Goal: Information Seeking & Learning: Learn about a topic

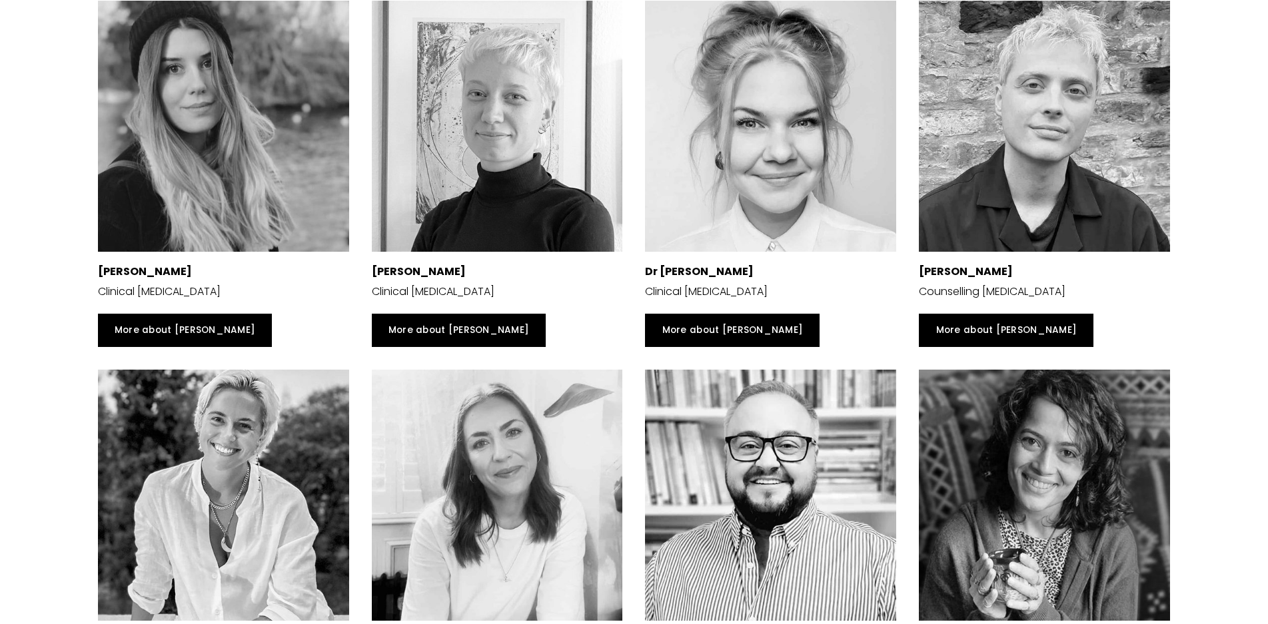
scroll to position [2923, 0]
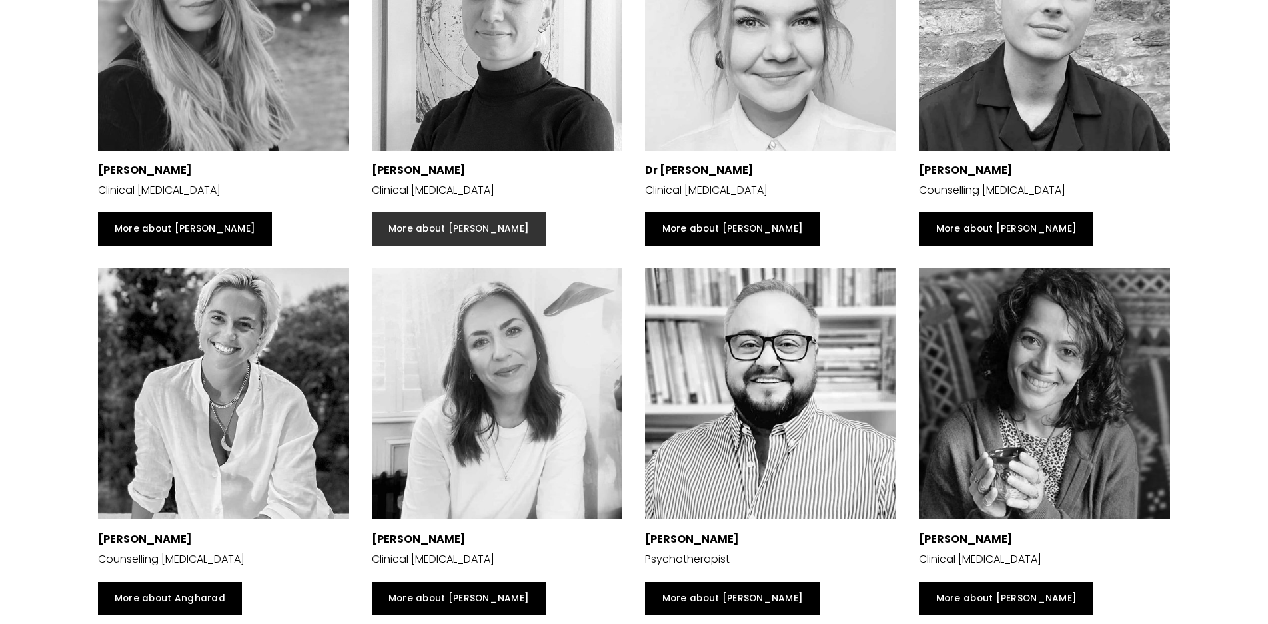
click at [449, 246] on link "More about [PERSON_NAME]" at bounding box center [459, 229] width 175 height 33
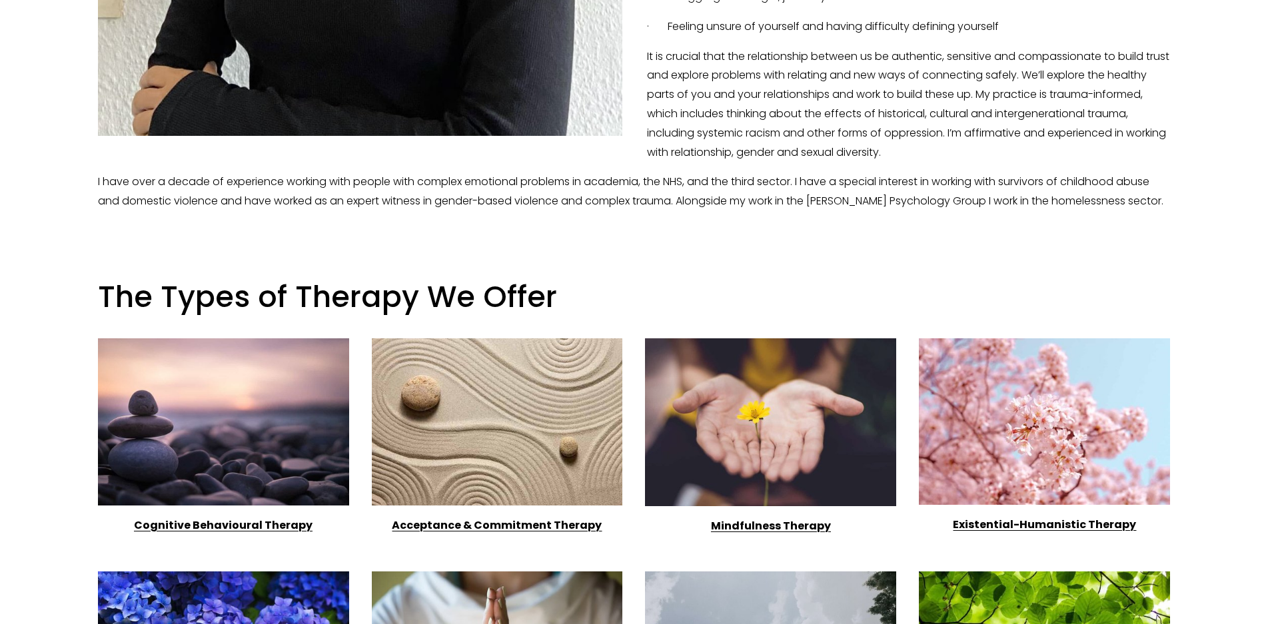
scroll to position [952, 0]
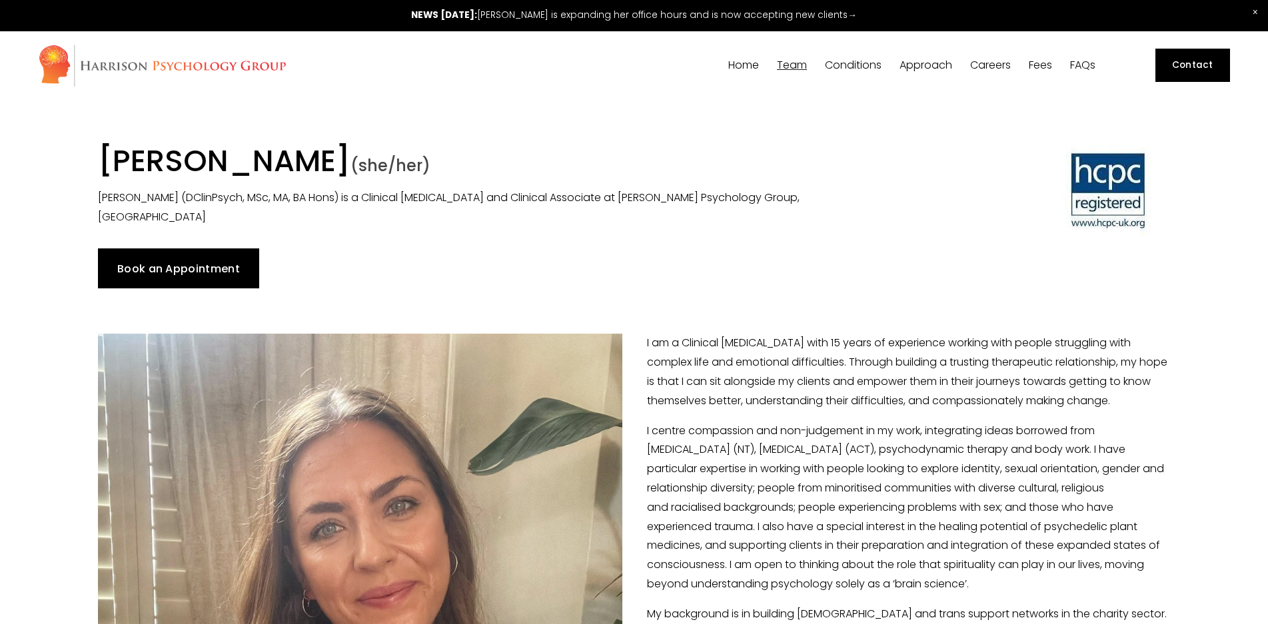
click at [1037, 67] on link "Fees" at bounding box center [1040, 65] width 23 height 13
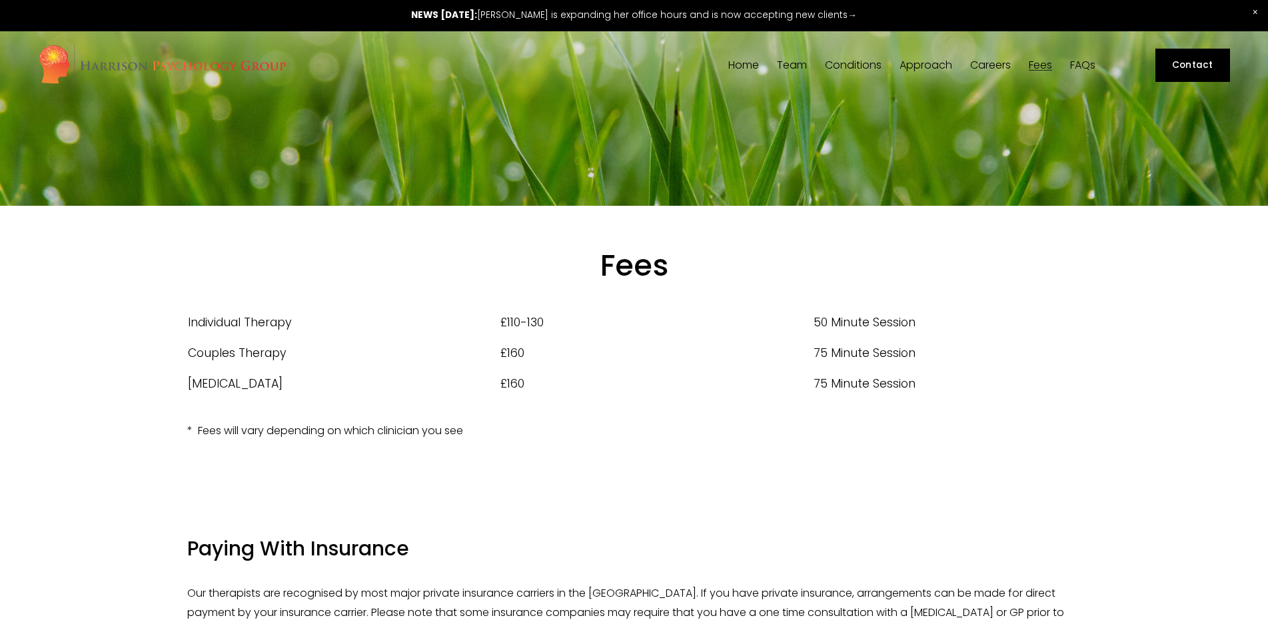
click at [792, 62] on span "Team" at bounding box center [792, 65] width 30 height 11
click at [0, 0] on span "[PERSON_NAME]" at bounding box center [0, 0] width 0 height 0
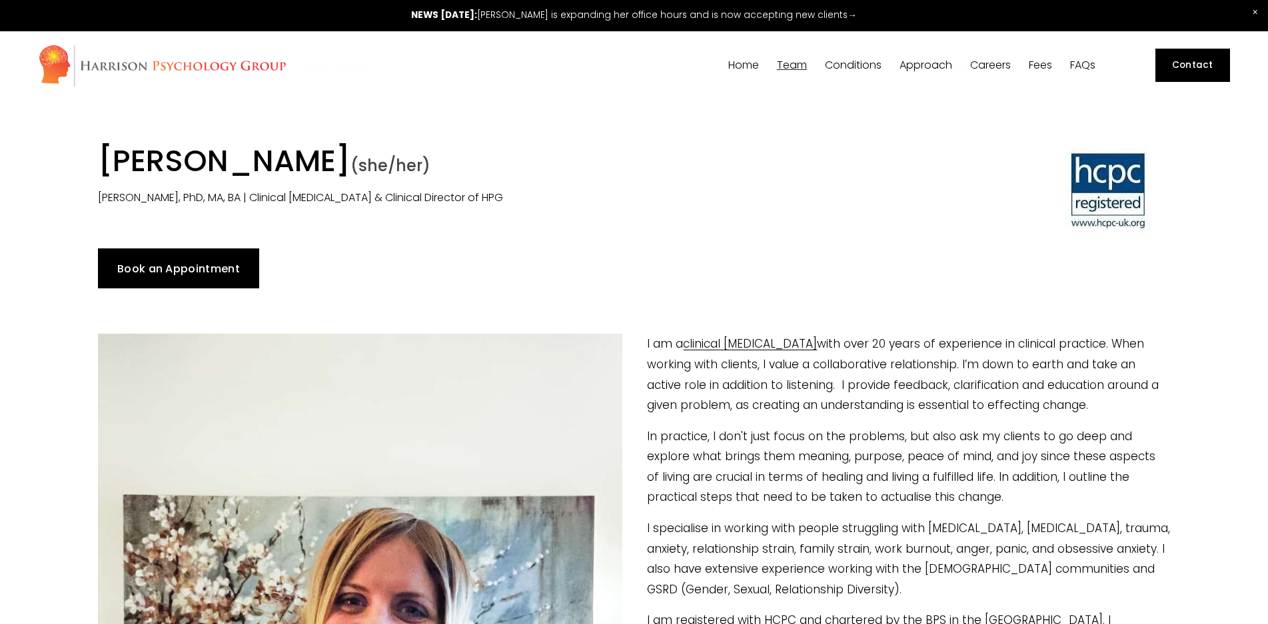
click at [0, 0] on span "[PERSON_NAME]" at bounding box center [0, 0] width 0 height 0
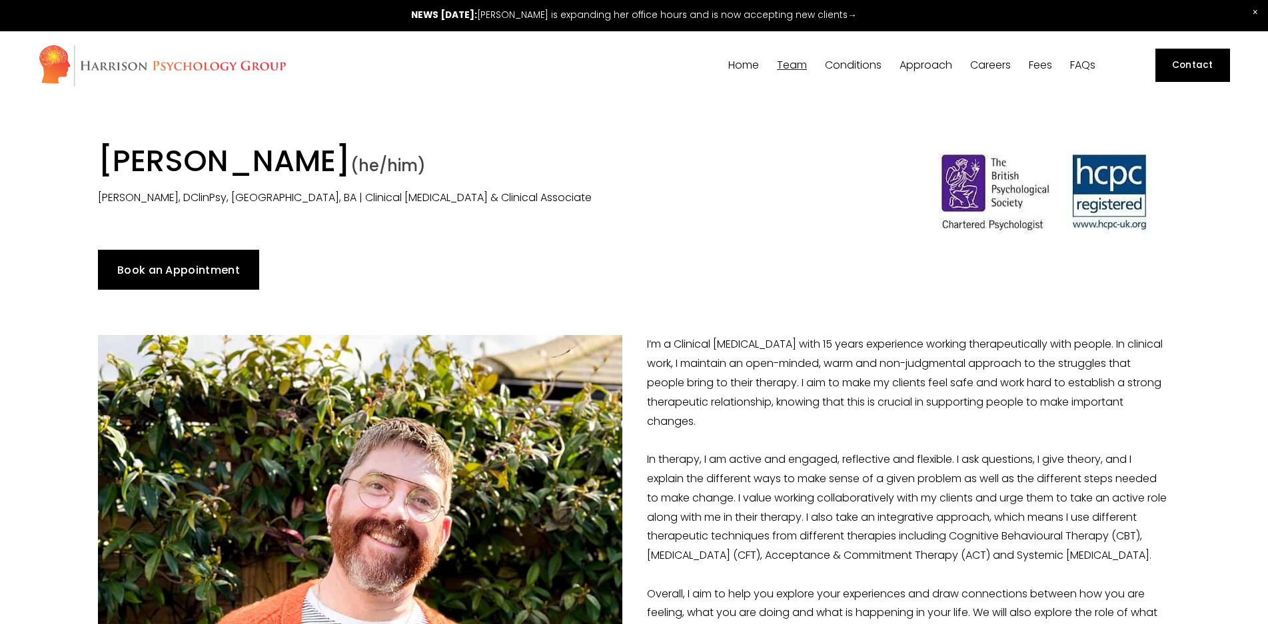
click at [0, 0] on span "[PERSON_NAME]" at bounding box center [0, 0] width 0 height 0
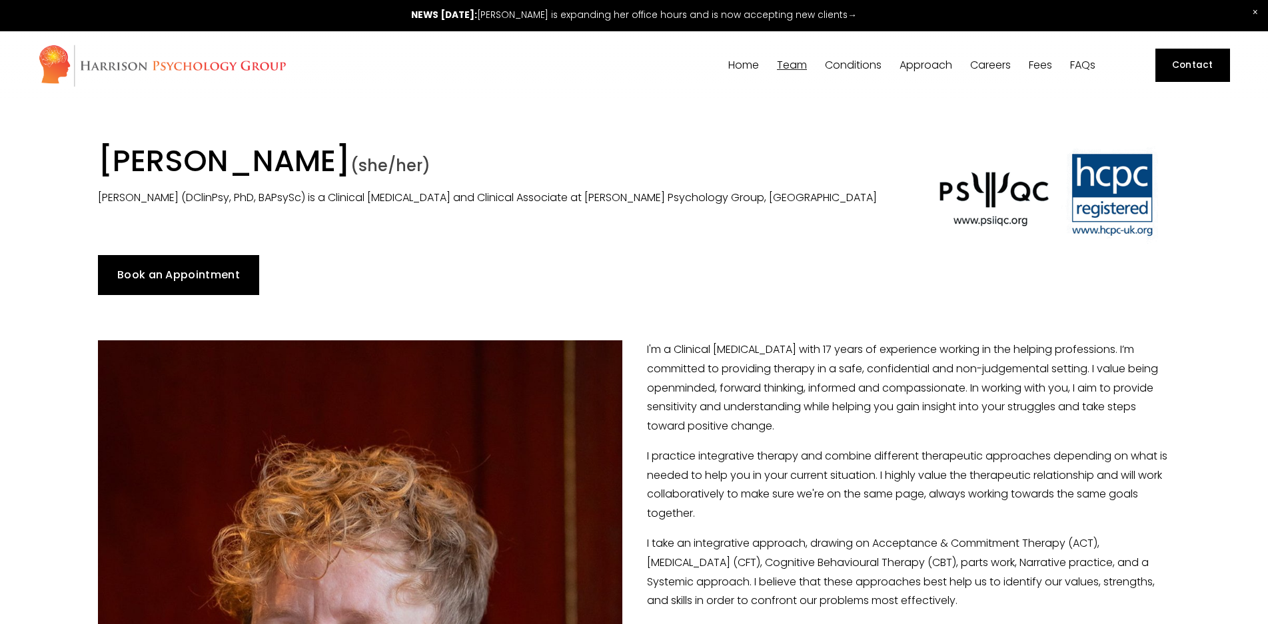
drag, startPoint x: 161, startPoint y: 164, endPoint x: 426, endPoint y: 169, distance: 264.6
click at [426, 169] on h1 "Dr Lorna Hobbs (she/her)" at bounding box center [497, 163] width 799 height 41
click at [0, 0] on span "[PERSON_NAME]" at bounding box center [0, 0] width 0 height 0
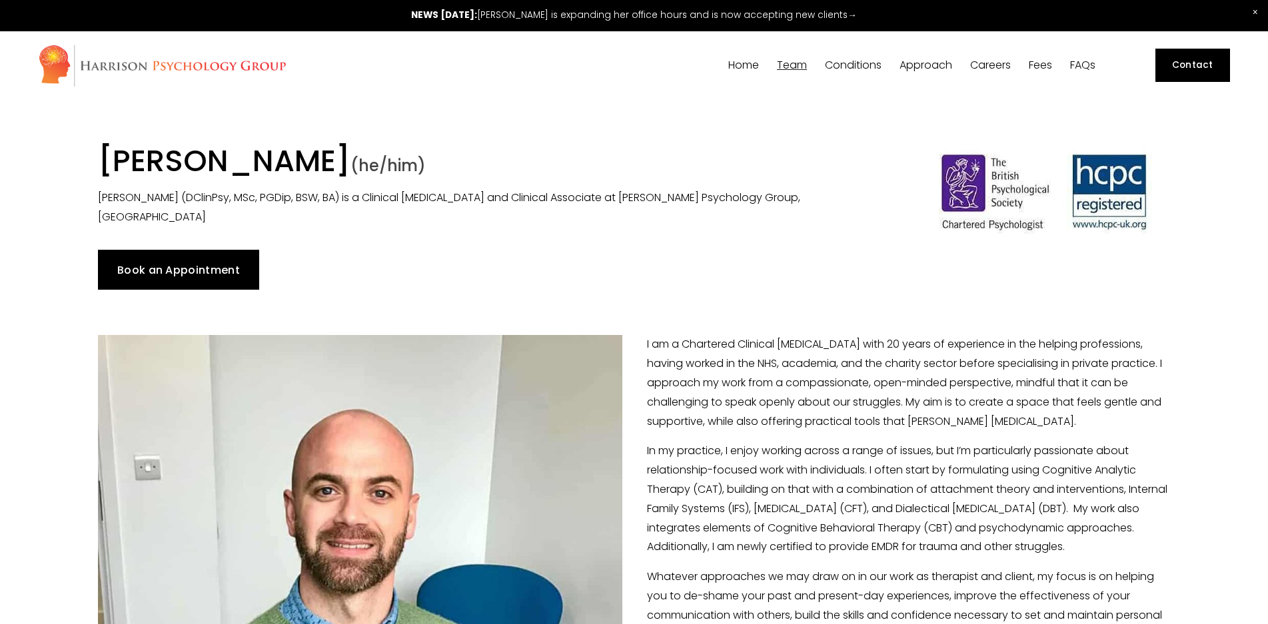
click at [0, 0] on span "[PERSON_NAME]" at bounding box center [0, 0] width 0 height 0
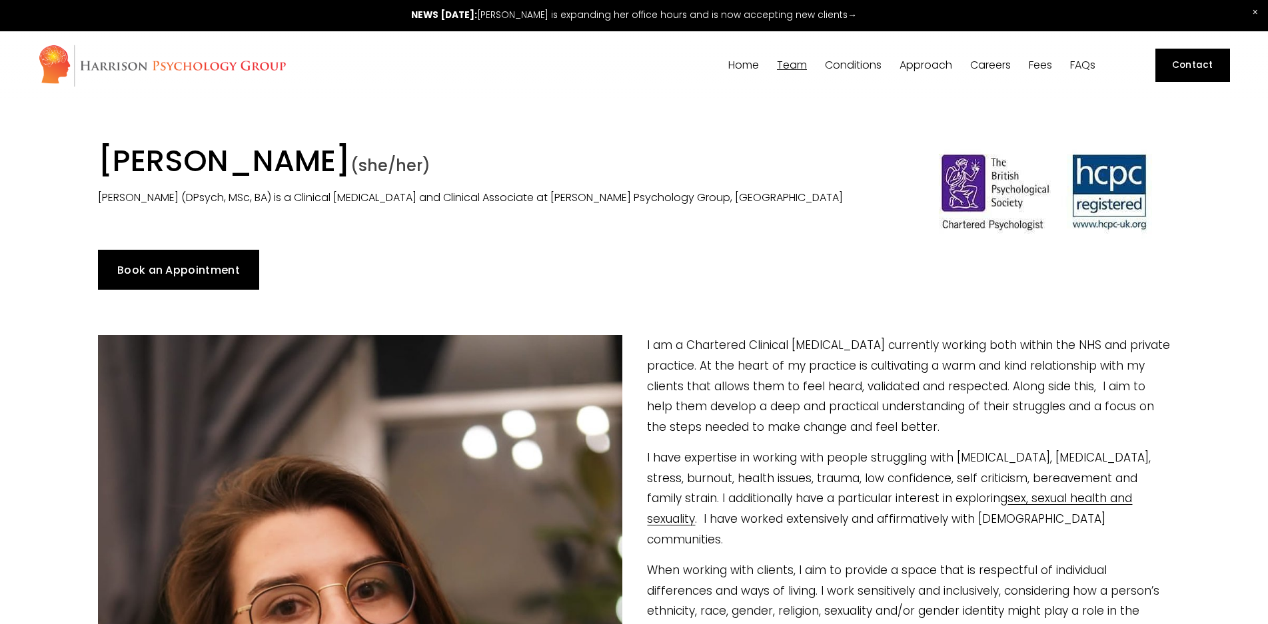
click at [0, 0] on span "[PERSON_NAME]" at bounding box center [0, 0] width 0 height 0
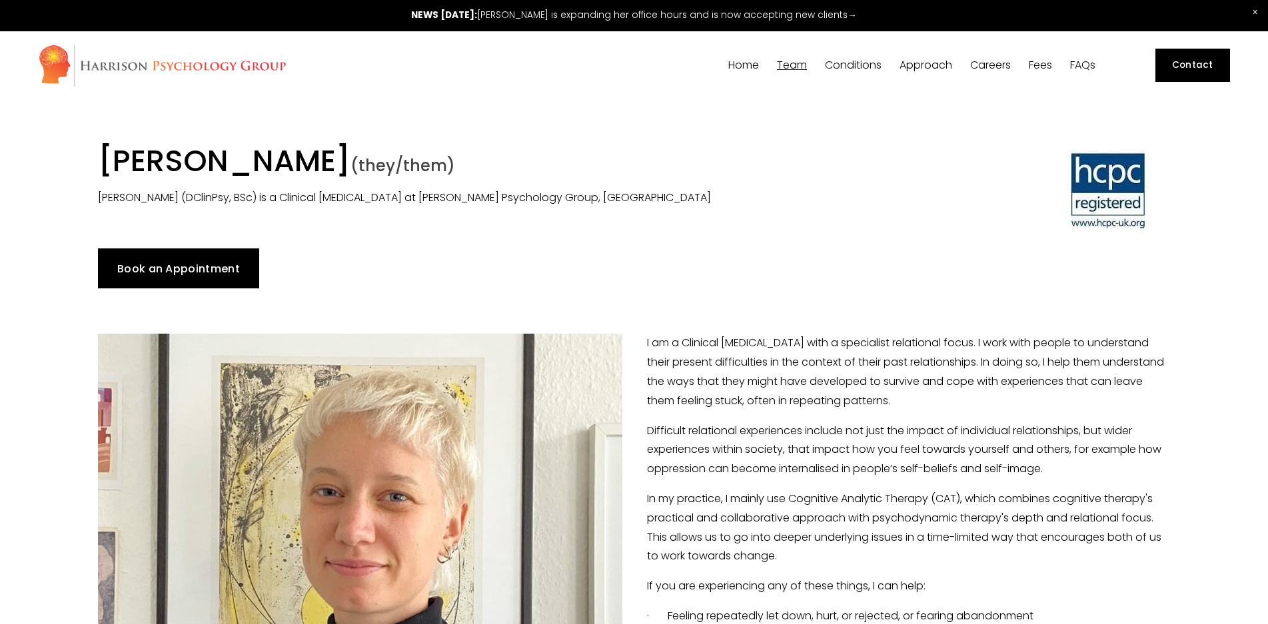
click at [0, 0] on span "Dr [PERSON_NAME]" at bounding box center [0, 0] width 0 height 0
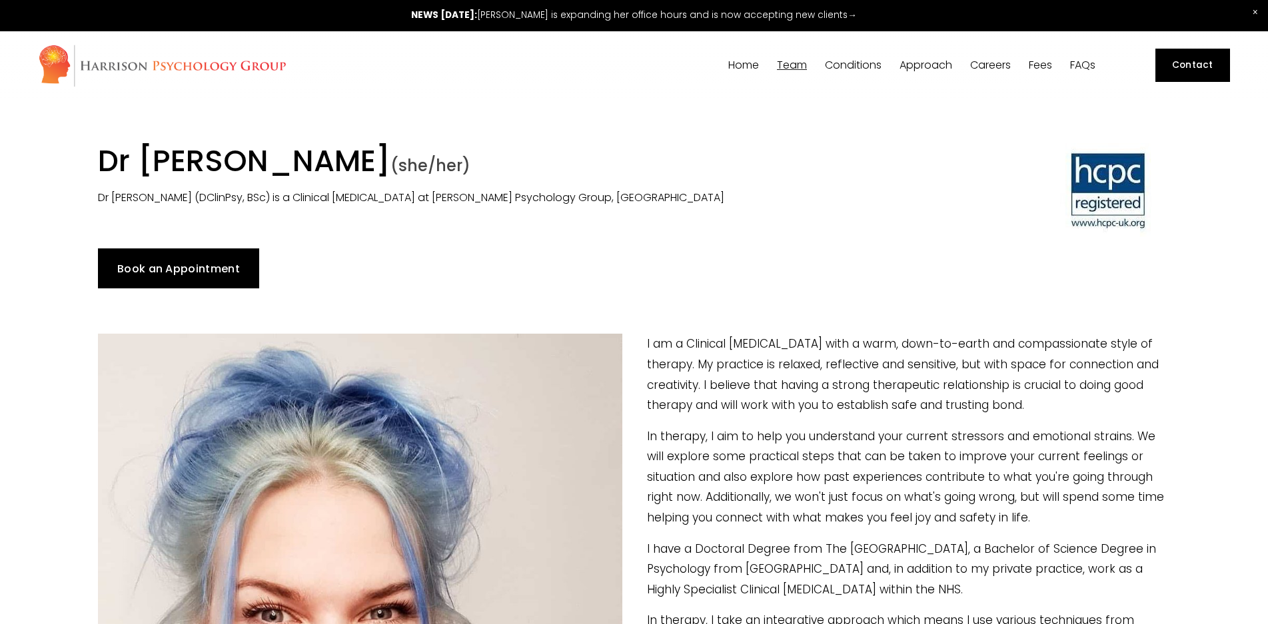
drag, startPoint x: 844, startPoint y: 497, endPoint x: 602, endPoint y: 214, distance: 372.5
click at [0, 0] on span "[PERSON_NAME]" at bounding box center [0, 0] width 0 height 0
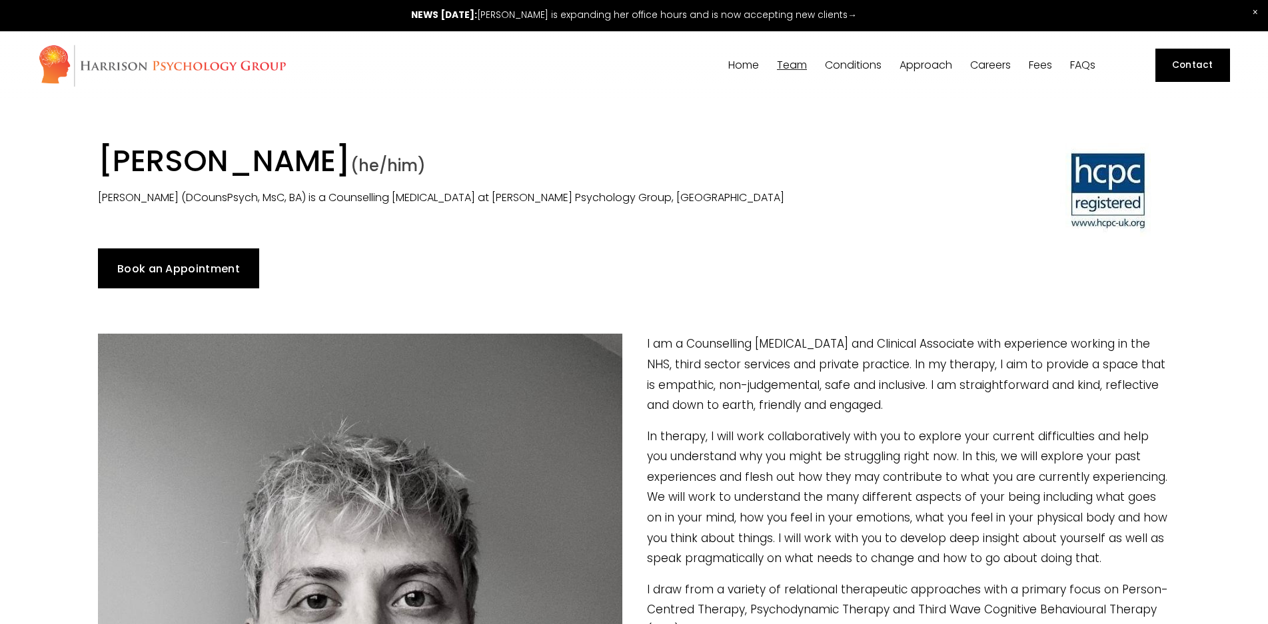
click at [0, 0] on span "[PERSON_NAME]" at bounding box center [0, 0] width 0 height 0
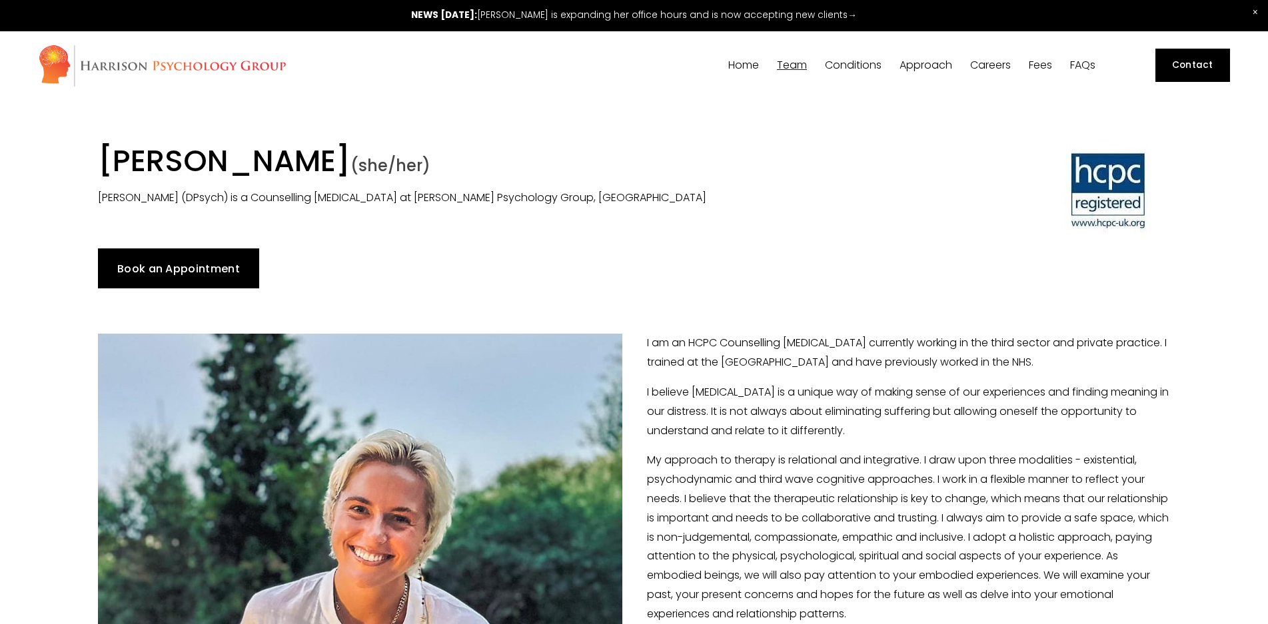
click at [0, 0] on span "[PERSON_NAME]" at bounding box center [0, 0] width 0 height 0
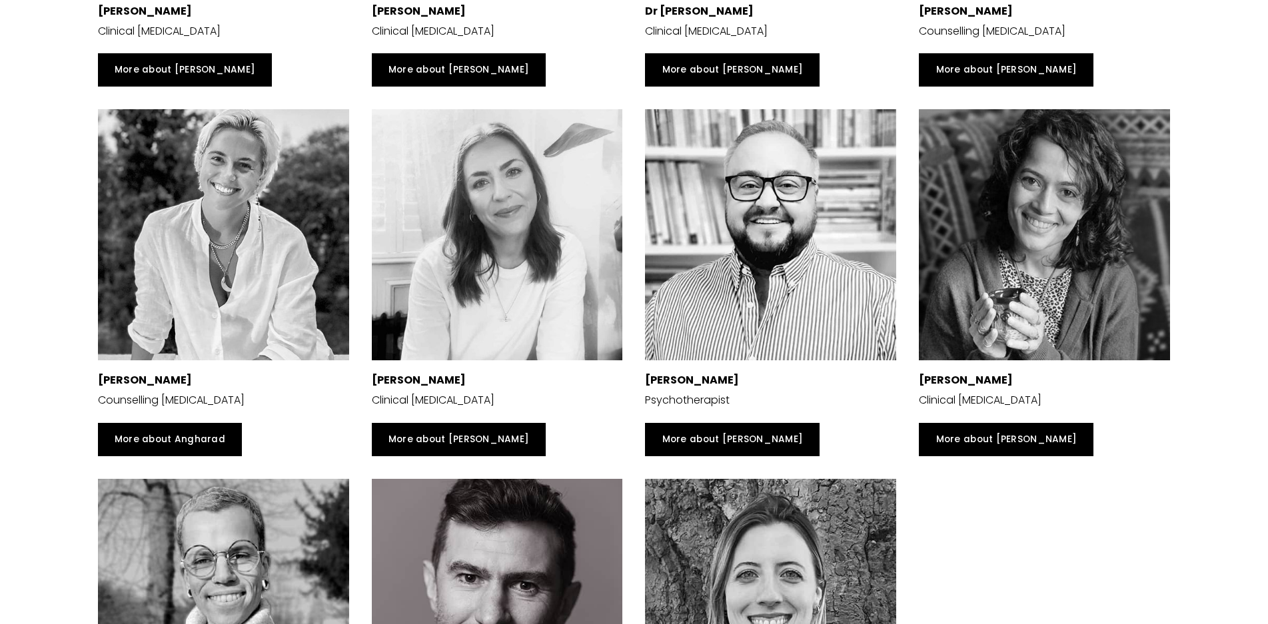
scroll to position [3059, 0]
